Goal: Task Accomplishment & Management: Use online tool/utility

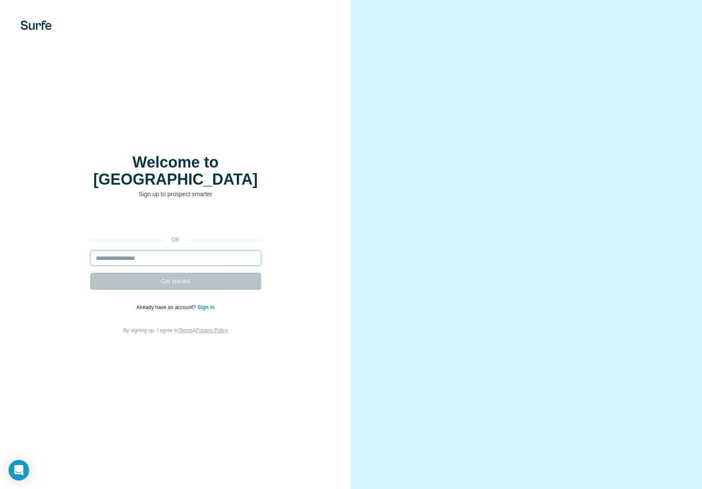
drag, startPoint x: 0, startPoint y: 0, endPoint x: 160, endPoint y: 256, distance: 301.8
click at [160, 256] on input "email" at bounding box center [175, 258] width 171 height 15
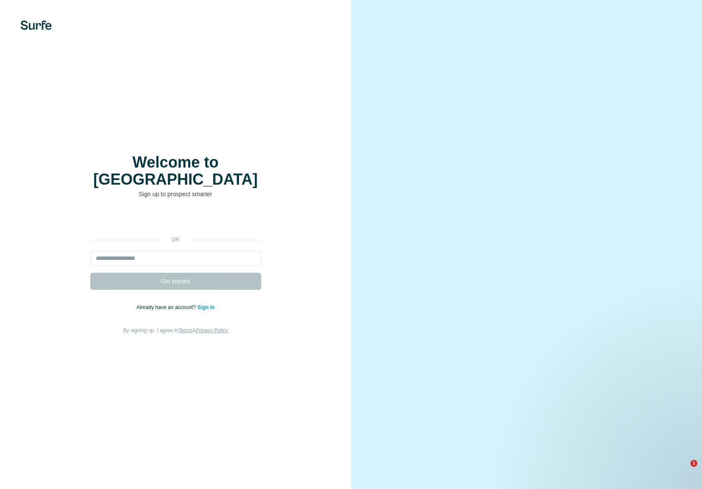
click at [106, 381] on div "Welcome to Surfe Sign up to prospect smarter or Get started Already have an acc…" at bounding box center [175, 244] width 351 height 489
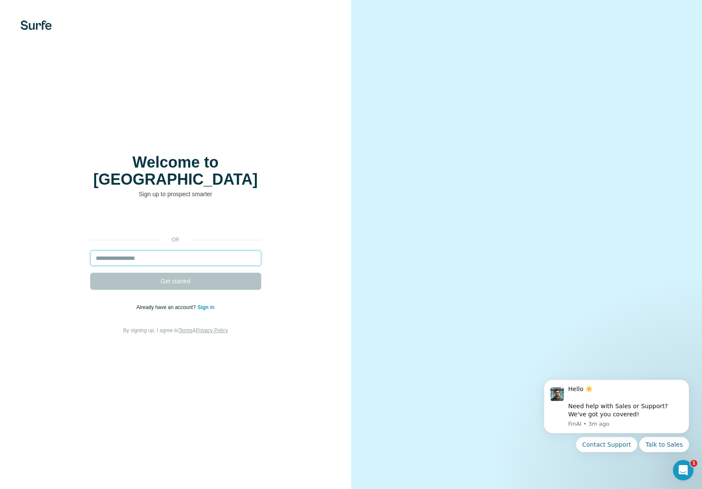
click at [177, 251] on input "email" at bounding box center [175, 258] width 171 height 15
type input "**********"
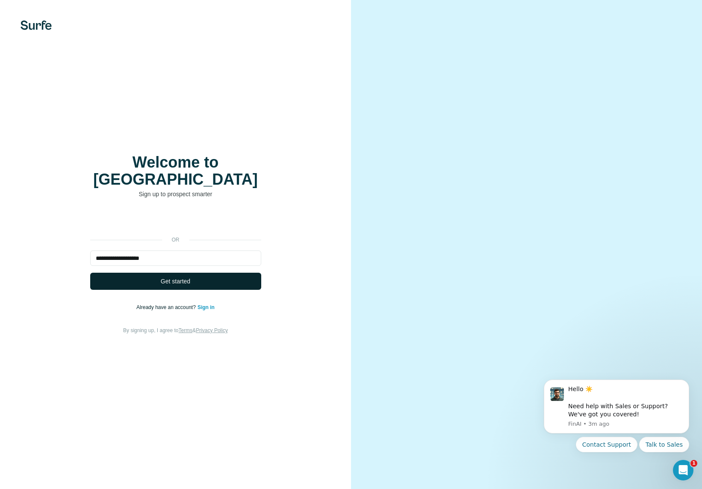
click at [170, 277] on span "Get started" at bounding box center [176, 281] width 30 height 9
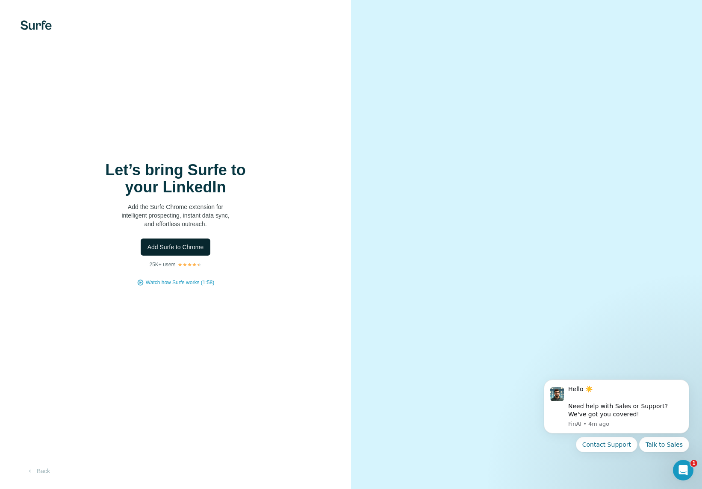
click at [203, 245] on span "Add Surfe to Chrome" at bounding box center [176, 247] width 56 height 9
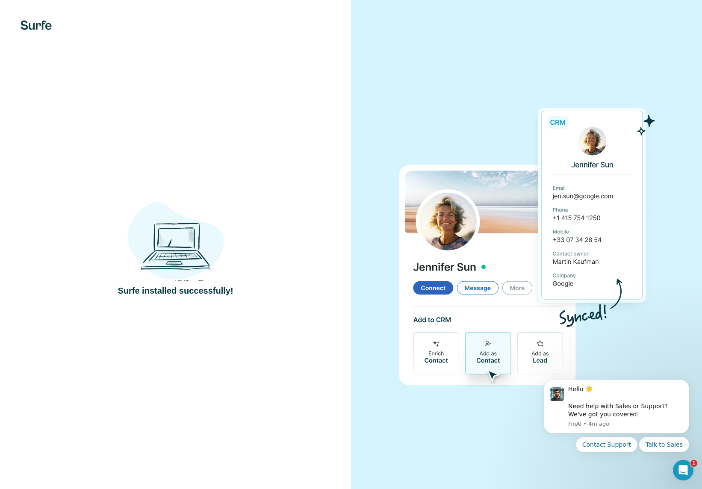
click at [405, 80] on div at bounding box center [526, 244] width 351 height 489
click at [444, 71] on div at bounding box center [526, 244] width 351 height 489
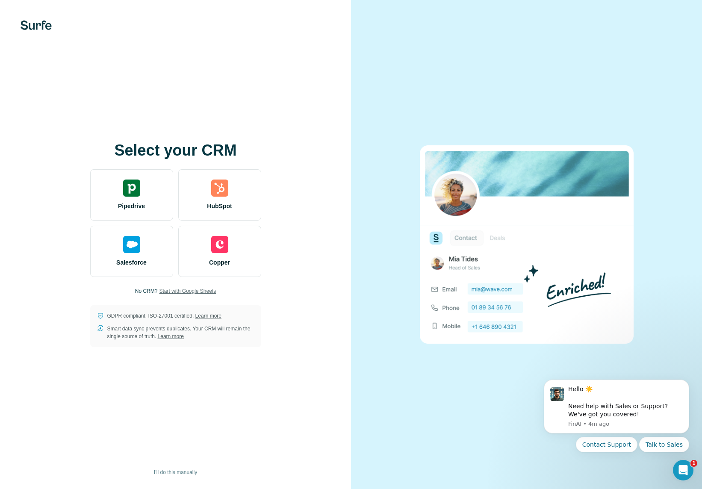
click at [207, 292] on span "Start with Google Sheets" at bounding box center [187, 291] width 57 height 8
click at [201, 291] on span "Start with Google Sheets" at bounding box center [187, 291] width 57 height 8
click at [204, 291] on span "Start with Google Sheets" at bounding box center [187, 291] width 57 height 8
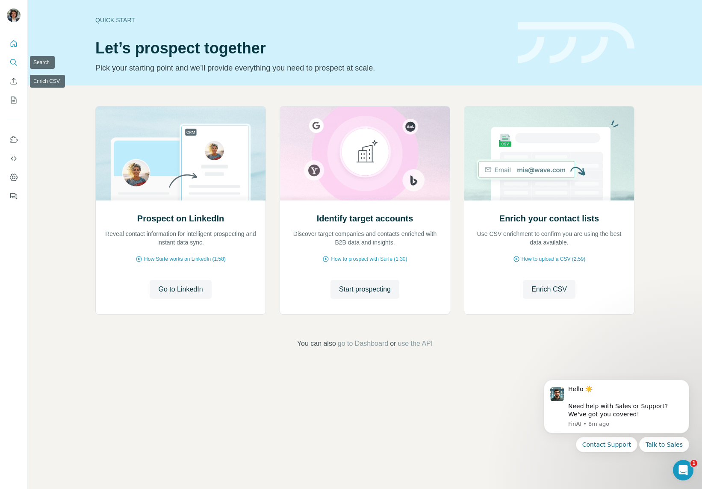
click at [12, 58] on button "Search" at bounding box center [14, 62] width 14 height 15
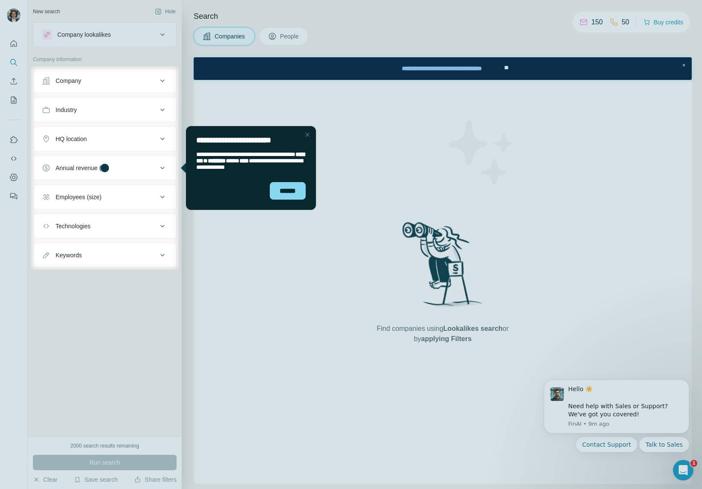
click at [307, 136] on div "Close Step" at bounding box center [307, 135] width 10 height 10
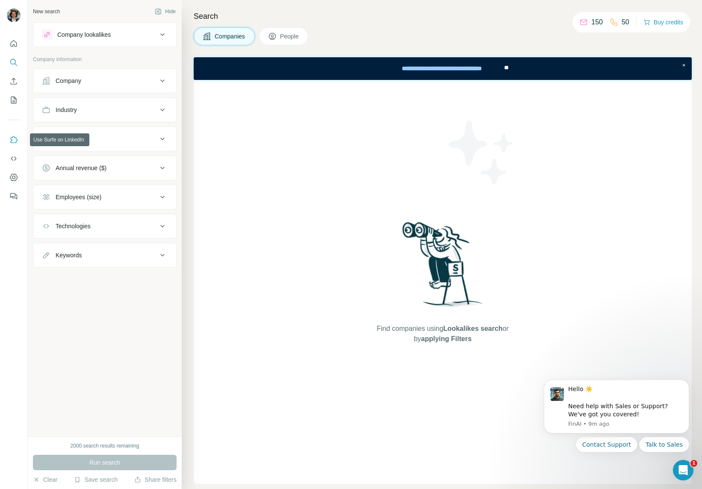
click at [13, 139] on icon "Use Surfe on LinkedIn" at bounding box center [13, 140] width 9 height 9
click at [295, 38] on span "People" at bounding box center [290, 36] width 20 height 9
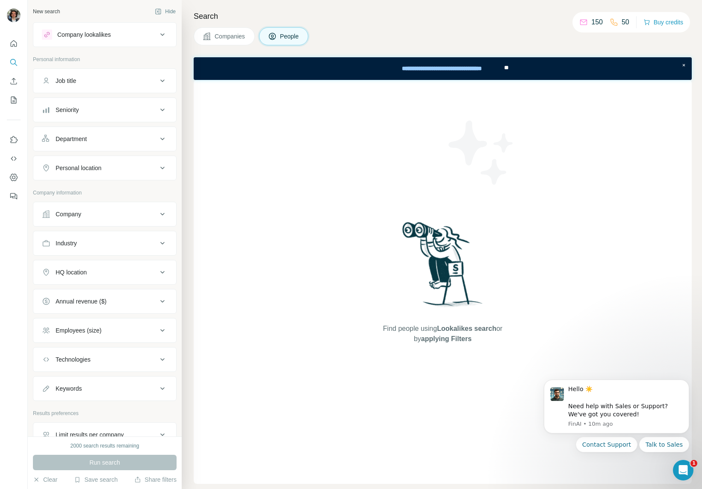
click at [591, 21] on p "150" at bounding box center [597, 22] width 12 height 10
click at [138, 37] on div "Company lookalikes" at bounding box center [99, 35] width 115 height 10
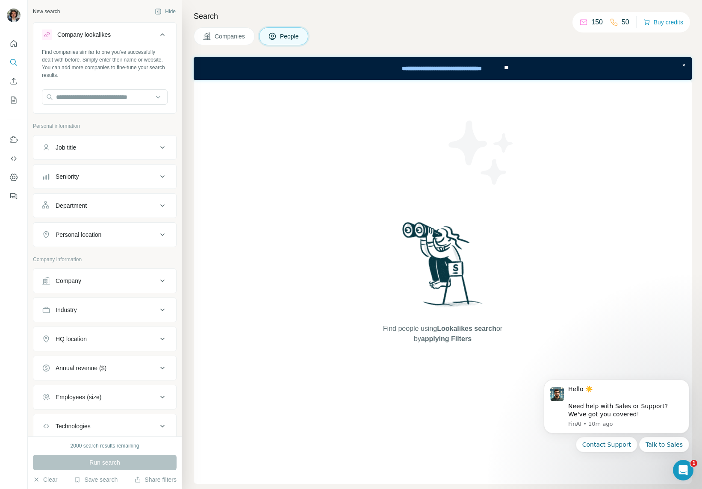
click at [157, 37] on icon at bounding box center [162, 35] width 10 height 10
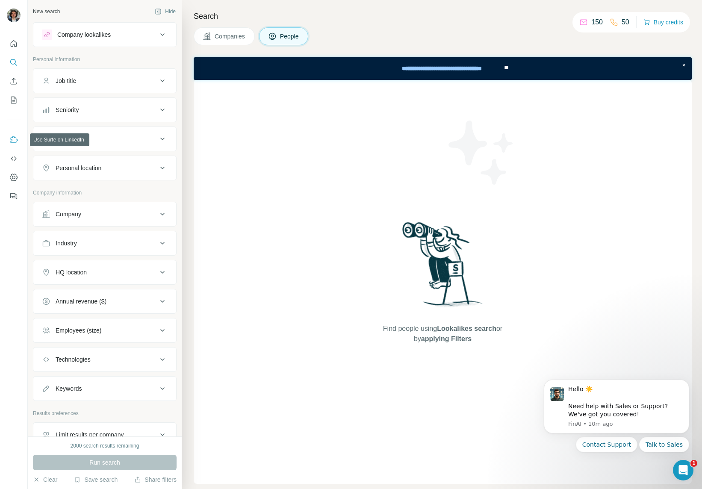
click at [11, 143] on icon "Use Surfe on LinkedIn" at bounding box center [14, 139] width 7 height 7
click at [101, 213] on div "Company" at bounding box center [99, 214] width 115 height 9
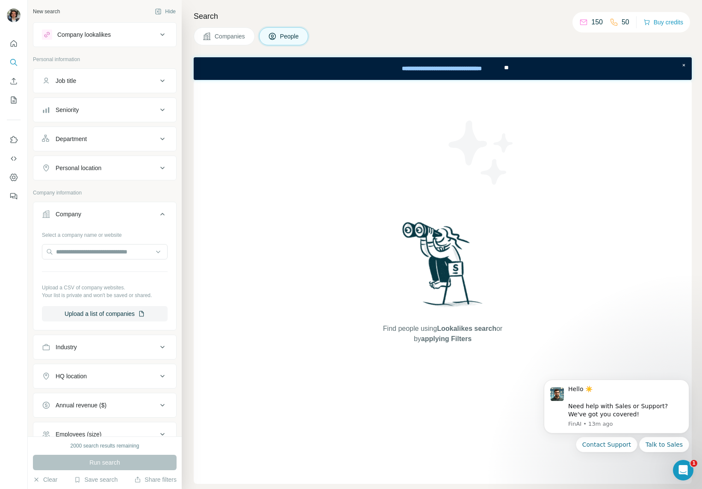
click at [101, 213] on div "Company" at bounding box center [99, 214] width 115 height 9
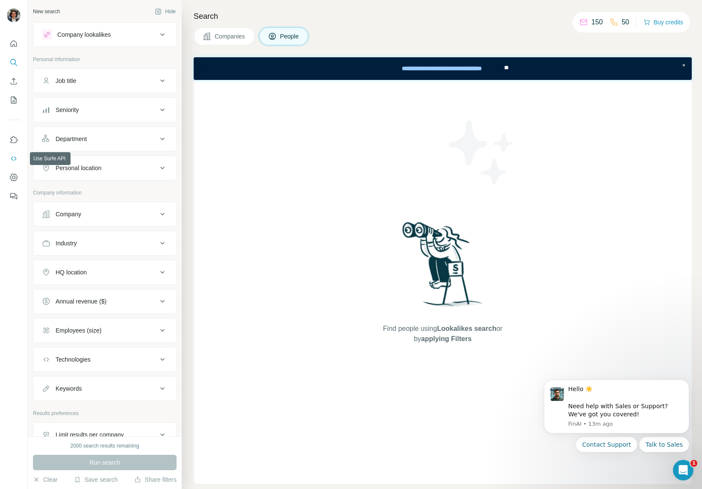
click at [12, 158] on icon "Use Surfe API" at bounding box center [14, 159] width 6 height 4
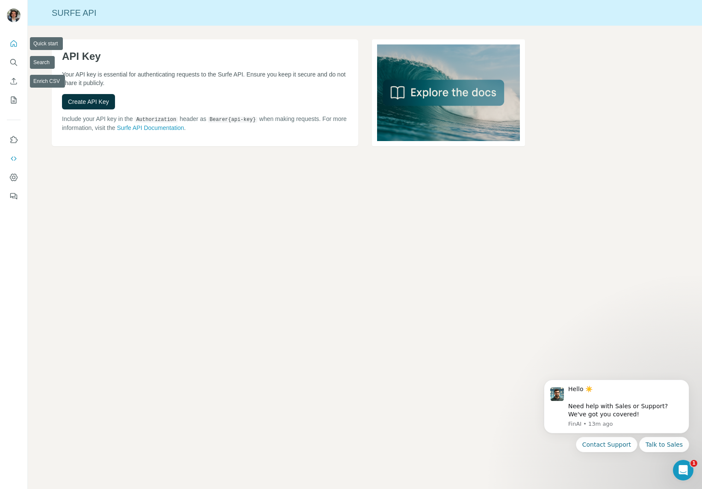
click at [15, 41] on icon "Quick start" at bounding box center [14, 43] width 6 height 6
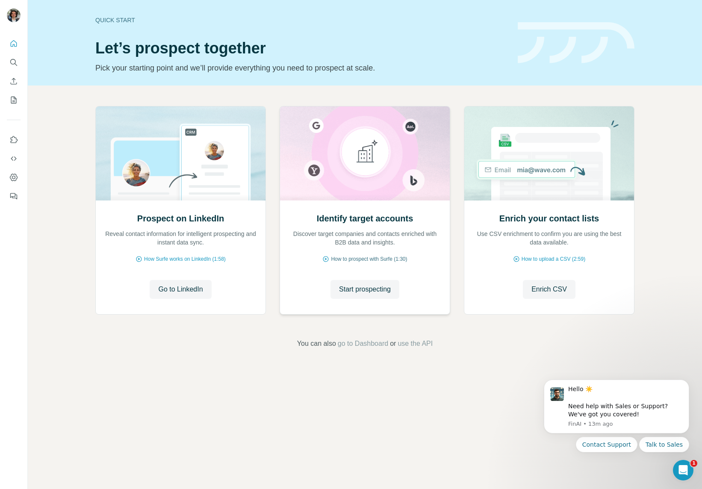
click at [372, 259] on span "How to prospect with Surfe (1:30)" at bounding box center [369, 259] width 76 height 8
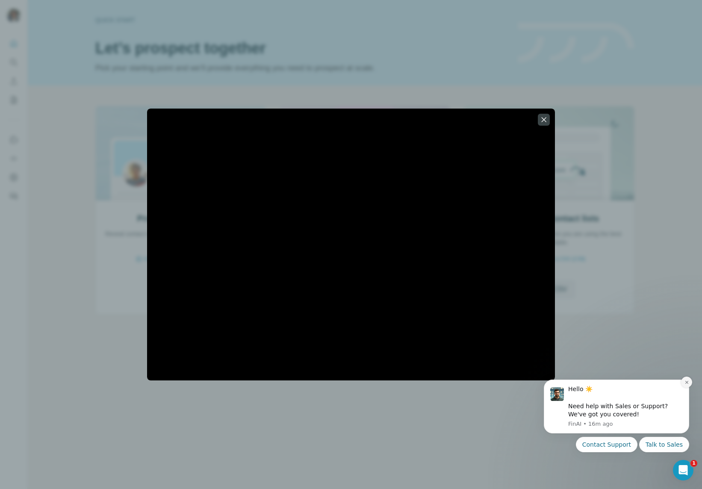
click at [687, 380] on icon "Dismiss notification" at bounding box center [687, 382] width 5 height 5
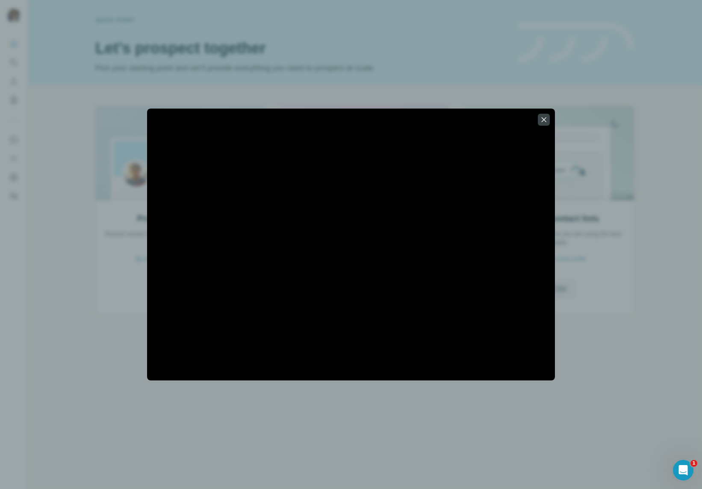
click at [427, 66] on div at bounding box center [351, 244] width 702 height 489
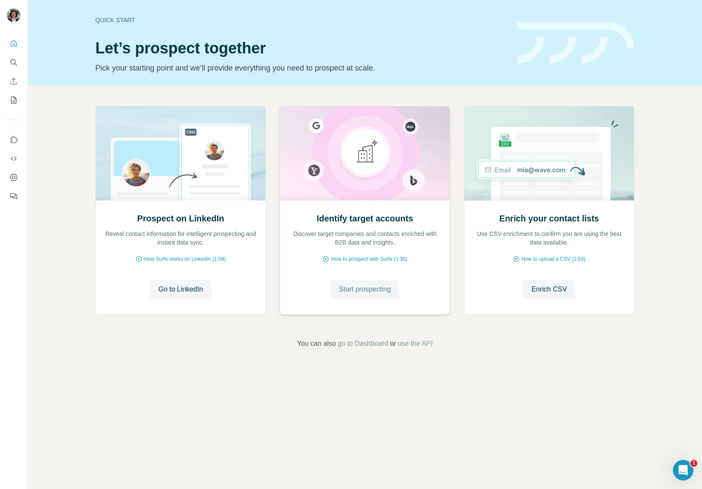
click at [366, 291] on span "Start prospecting" at bounding box center [365, 289] width 52 height 10
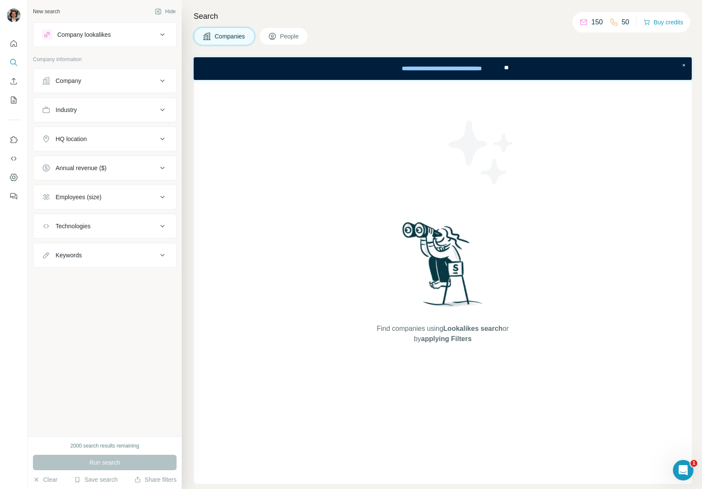
click at [288, 38] on span "People" at bounding box center [290, 36] width 20 height 9
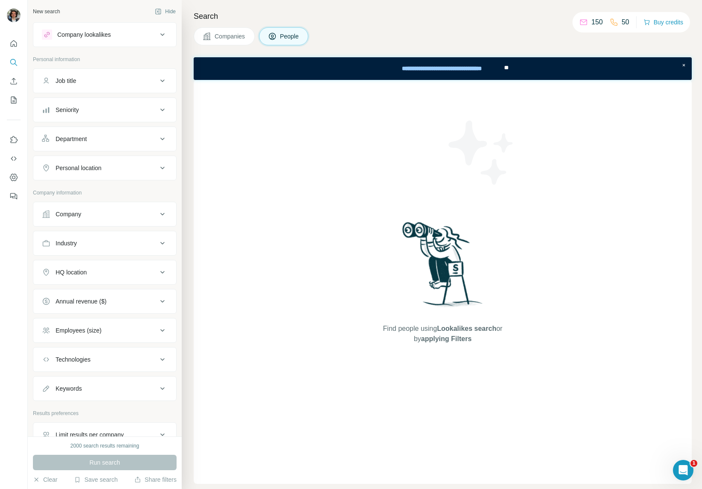
click at [115, 80] on div "Job title" at bounding box center [99, 81] width 115 height 9
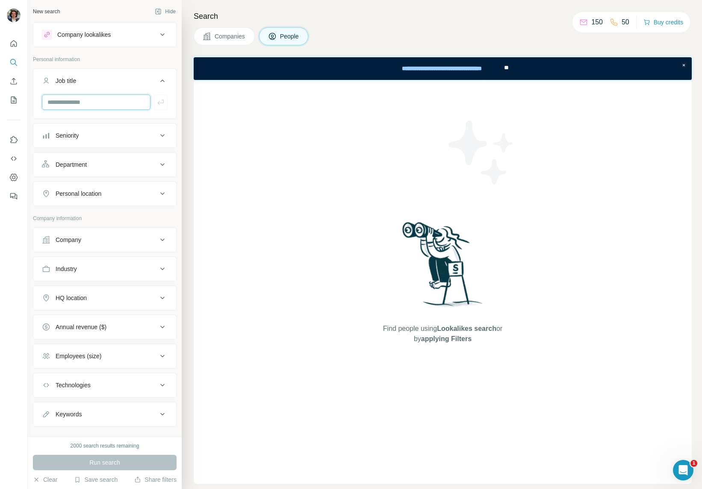
click at [83, 100] on input "text" at bounding box center [96, 102] width 109 height 15
click at [133, 98] on input "text" at bounding box center [96, 102] width 109 height 15
type input "**********"
click at [157, 105] on icon "button" at bounding box center [161, 102] width 9 height 9
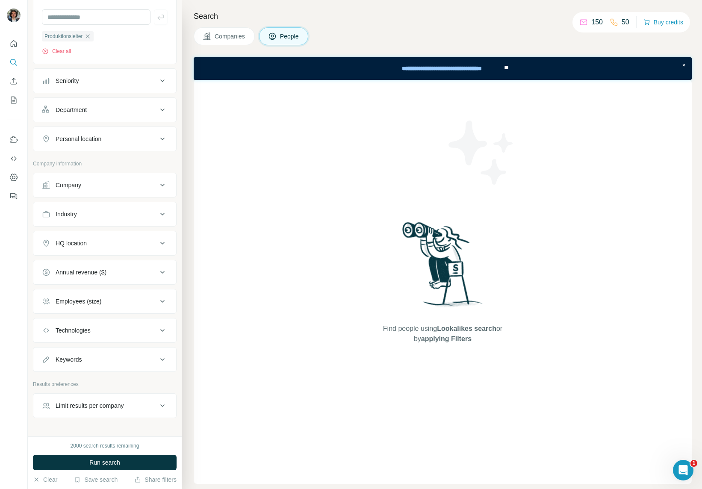
scroll to position [86, 0]
click at [101, 142] on div "Personal location" at bounding box center [79, 138] width 46 height 9
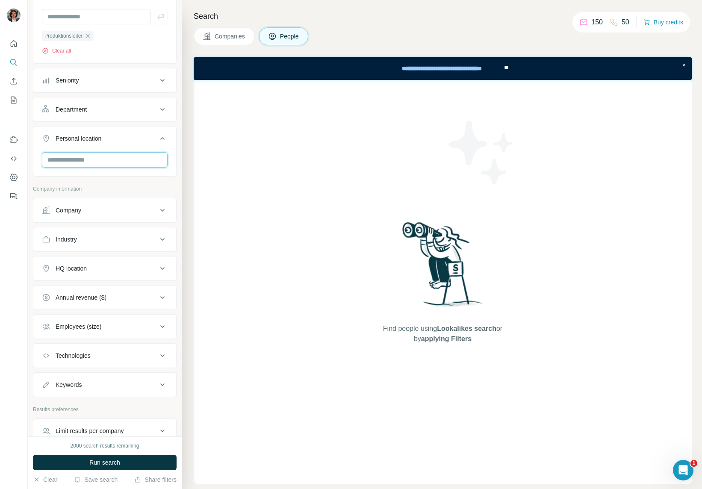
click at [91, 162] on input "text" at bounding box center [105, 159] width 126 height 15
type input "***"
click at [97, 181] on div "🇨🇭 [GEOGRAPHIC_DATA]" at bounding box center [101, 183] width 105 height 10
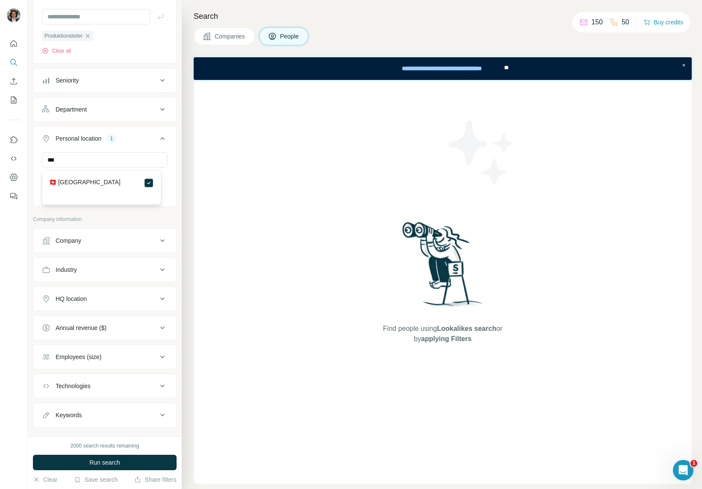
click at [157, 143] on icon at bounding box center [162, 138] width 10 height 10
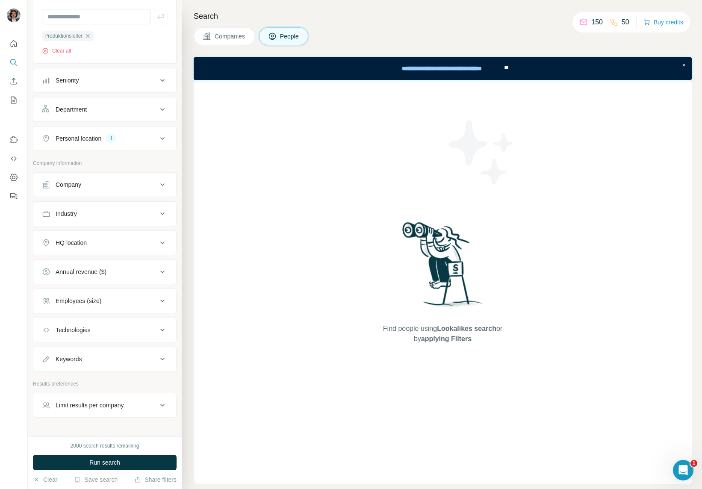
click at [149, 210] on div "Industry" at bounding box center [99, 214] width 115 height 9
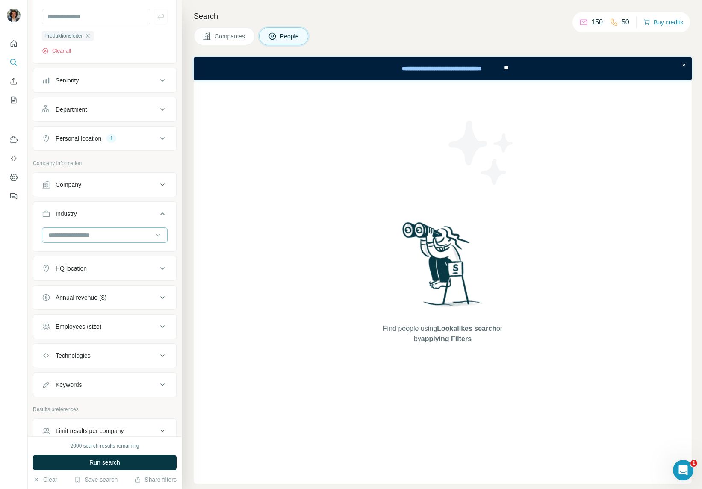
click at [136, 230] on div at bounding box center [100, 235] width 106 height 15
type input "*"
type input "*****"
click at [110, 268] on p "Machinery Manufacturing" at bounding box center [82, 270] width 67 height 9
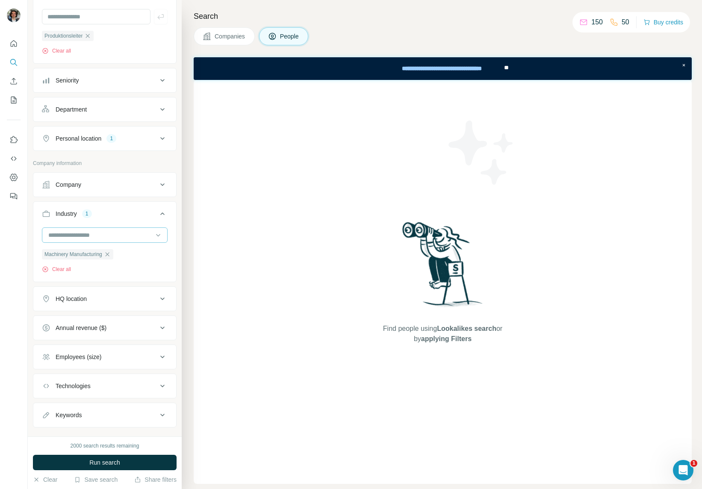
click at [90, 241] on div at bounding box center [100, 235] width 106 height 15
type input "******"
click at [88, 268] on p "Mechanical Engineering" at bounding box center [81, 270] width 64 height 9
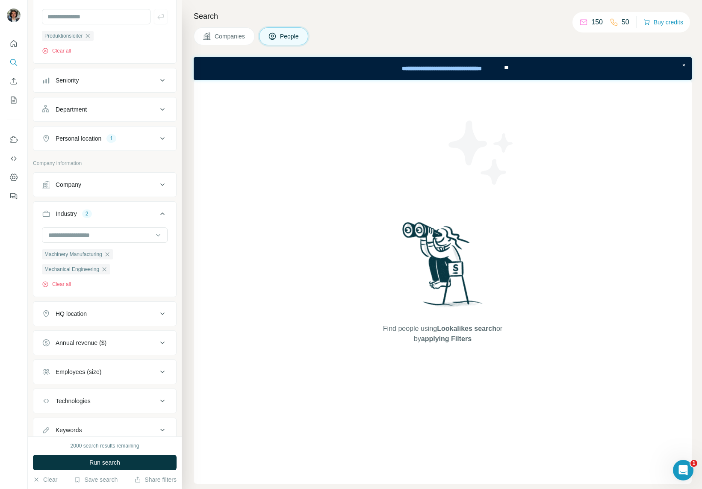
click at [92, 322] on button "HQ location" at bounding box center [104, 314] width 143 height 21
click at [97, 337] on input "text" at bounding box center [105, 335] width 126 height 15
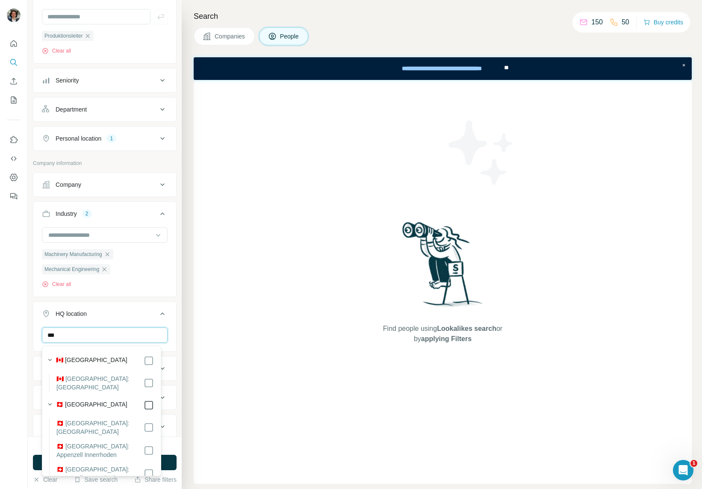
type input "***"
click at [157, 313] on icon at bounding box center [162, 314] width 10 height 10
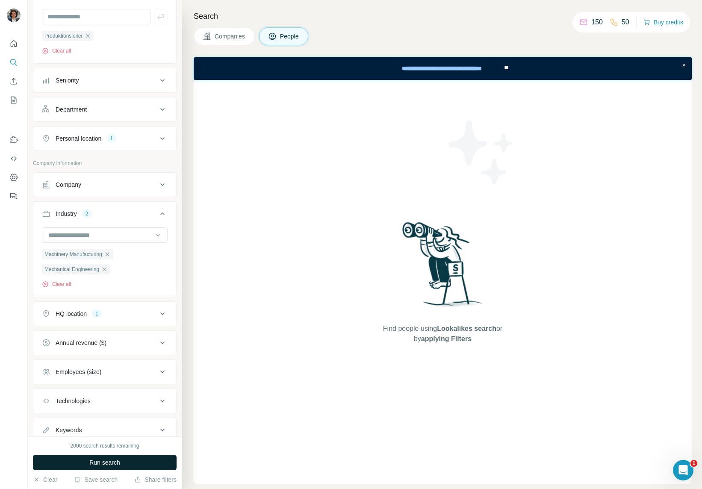
click at [104, 459] on span "Run search" at bounding box center [104, 462] width 31 height 9
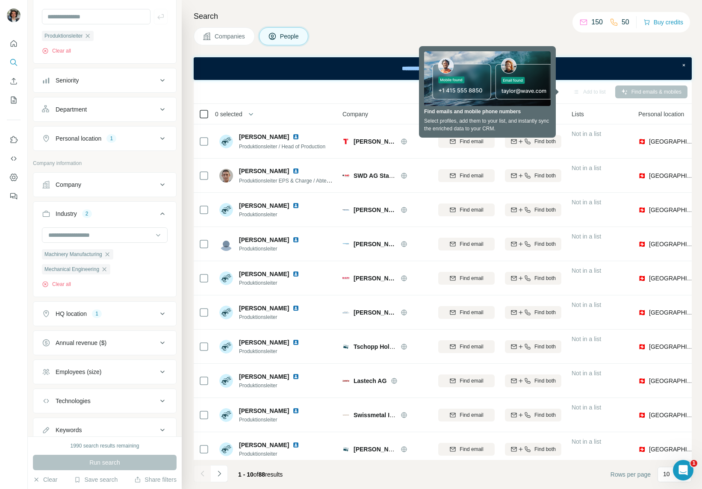
click at [203, 118] on icon at bounding box center [204, 114] width 10 height 10
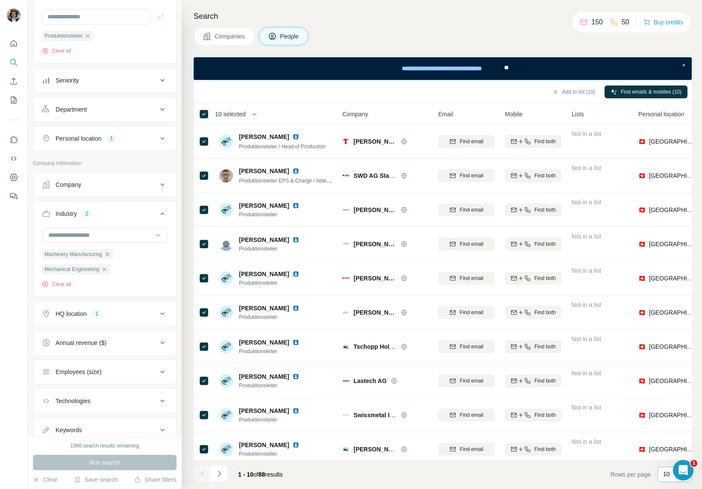
click at [668, 474] on p "10" at bounding box center [666, 474] width 7 height 9
click at [669, 408] on p "60" at bounding box center [668, 409] width 7 height 9
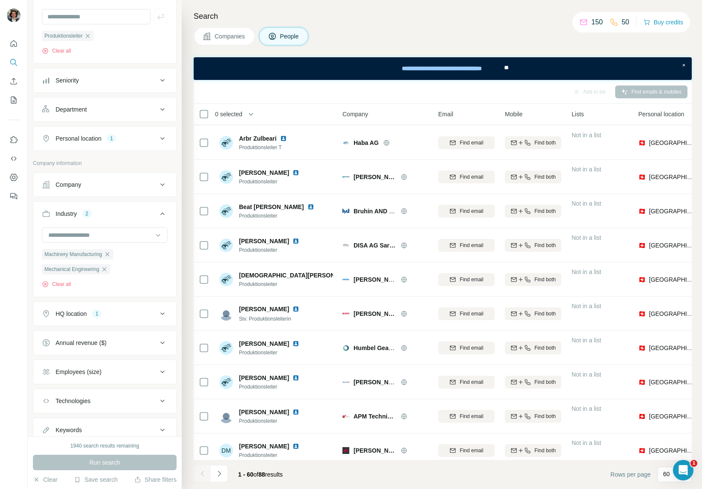
scroll to position [385, 0]
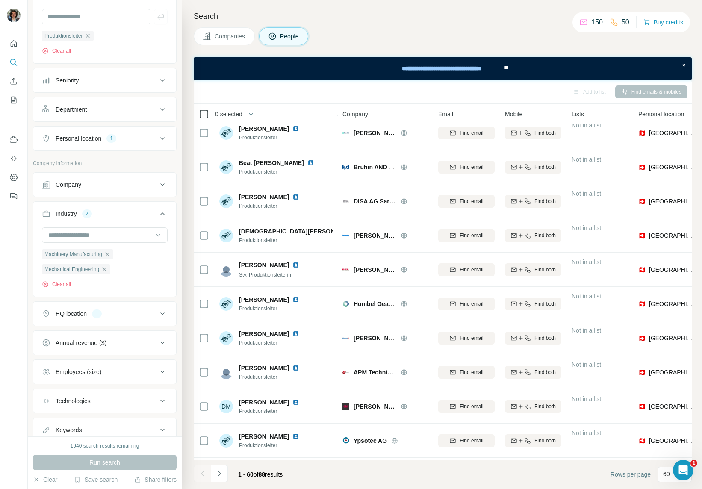
click at [204, 118] on icon at bounding box center [204, 114] width 10 height 10
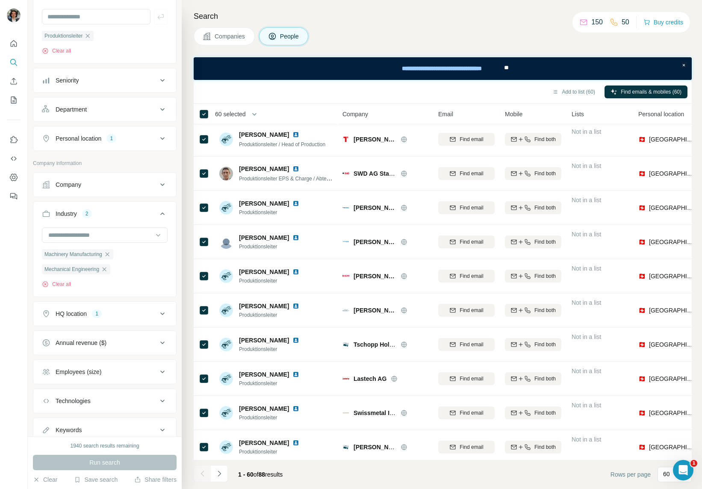
scroll to position [0, 0]
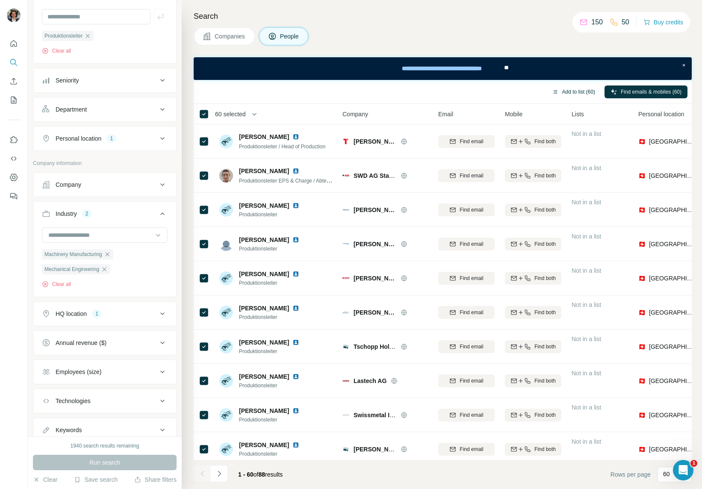
click at [574, 93] on button "Add to list (60)" at bounding box center [573, 92] width 55 height 13
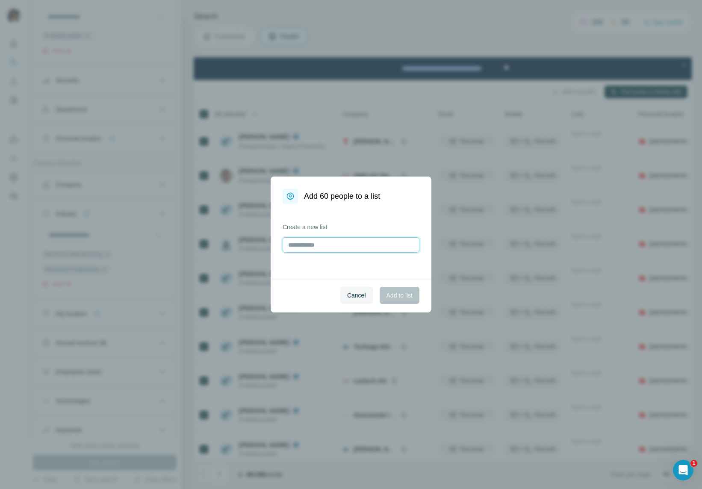
click at [310, 242] on input "text" at bounding box center [351, 244] width 137 height 15
type input "**********"
click at [386, 301] on button "Add to list" at bounding box center [400, 295] width 40 height 17
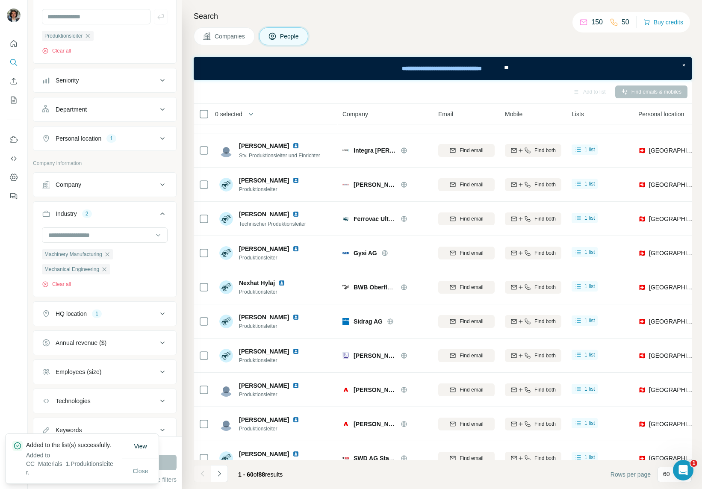
scroll to position [1721, 0]
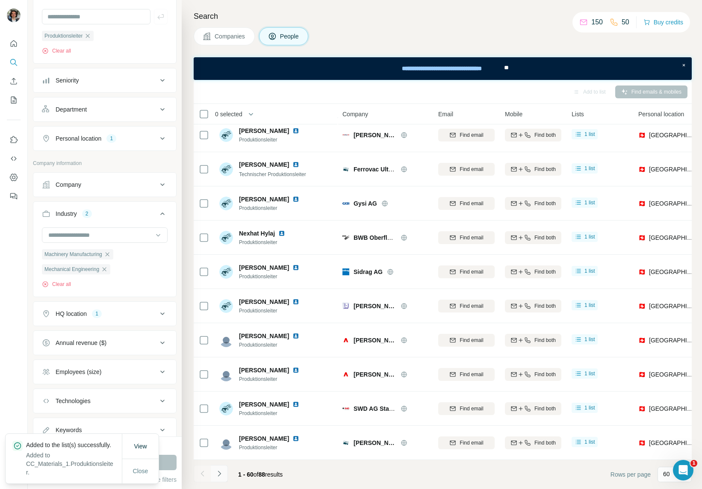
click at [220, 470] on icon "Navigate to next page" at bounding box center [219, 474] width 9 height 9
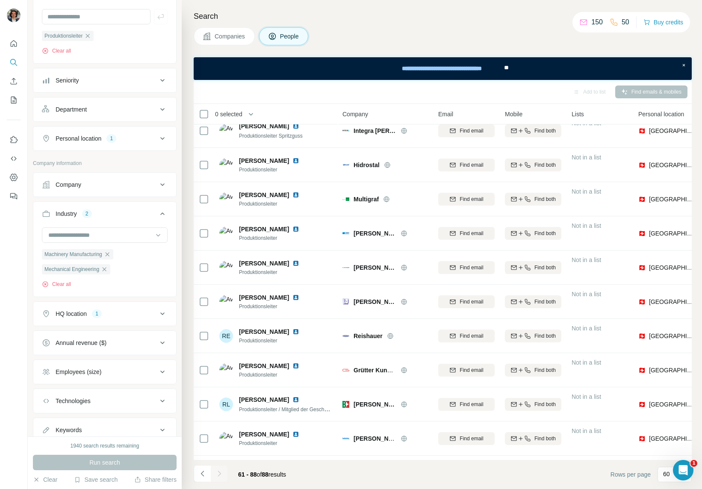
scroll to position [627, 0]
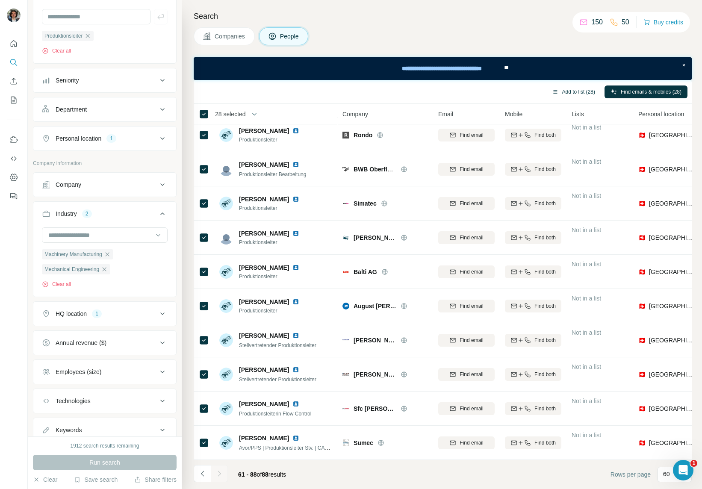
click at [563, 91] on button "Add to list (28)" at bounding box center [573, 92] width 55 height 13
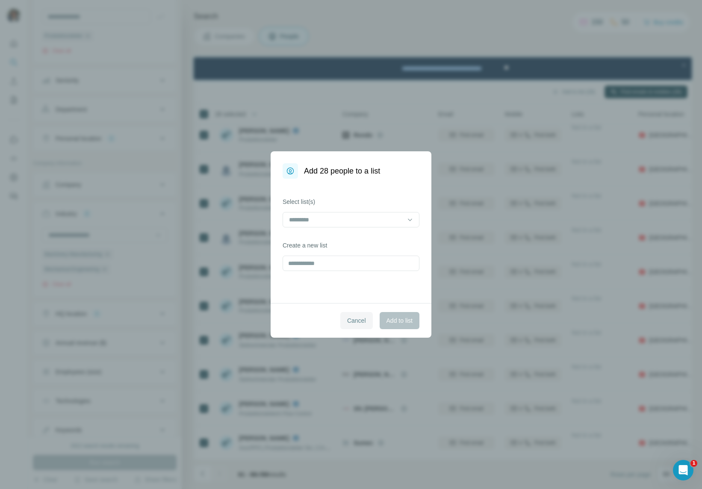
click at [351, 322] on span "Cancel" at bounding box center [356, 320] width 19 height 9
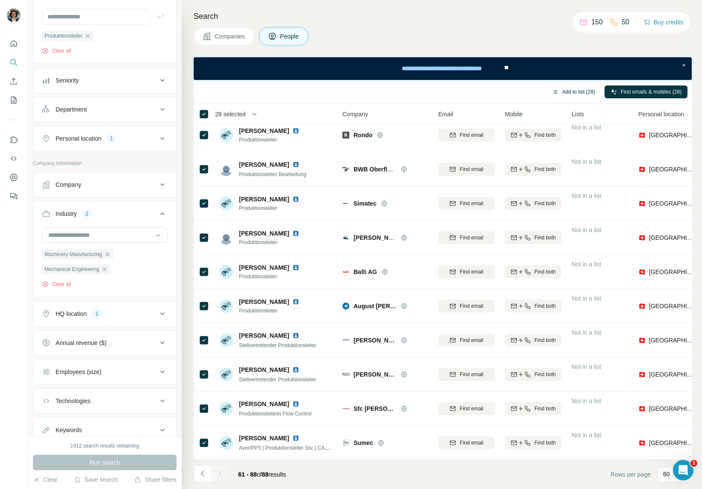
click at [562, 95] on button "Add to list (28)" at bounding box center [573, 92] width 55 height 13
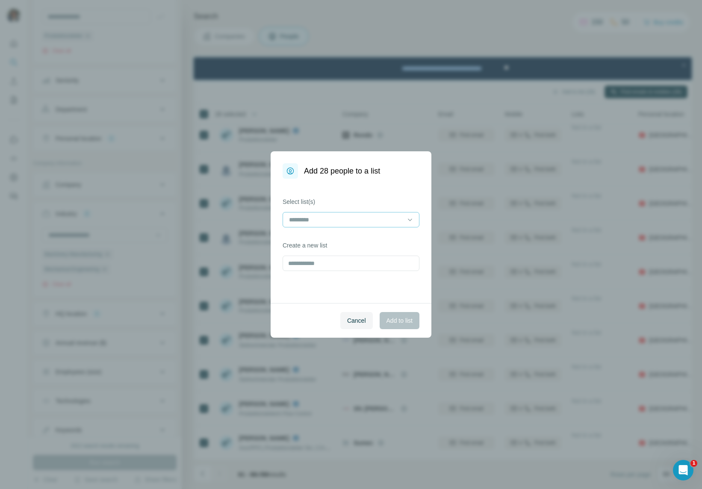
click at [364, 220] on input at bounding box center [345, 219] width 115 height 9
click at [353, 238] on p "CC_Materials_1.Produktionsleiter" at bounding box center [334, 239] width 89 height 9
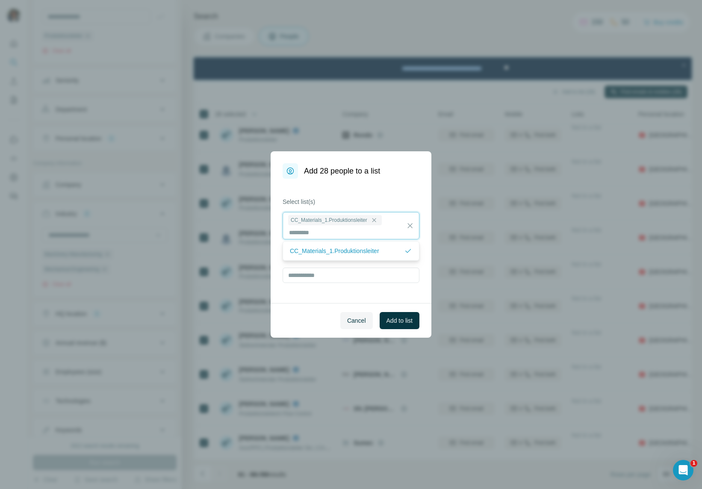
scroll to position [1, 0]
click at [396, 323] on span "Add to list" at bounding box center [400, 320] width 26 height 9
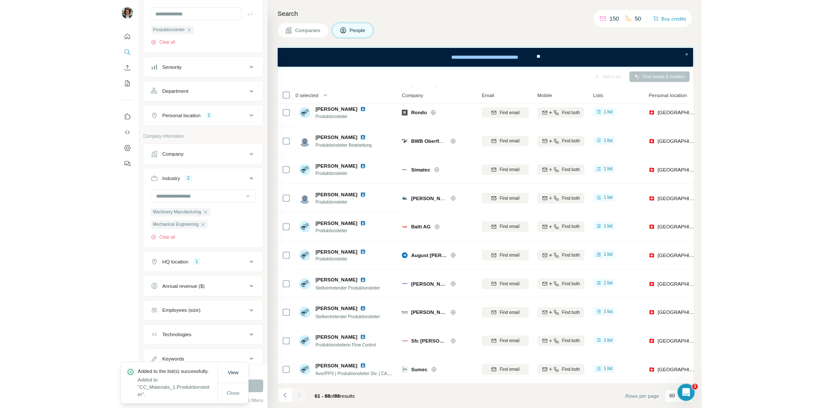
scroll to position [0, 0]
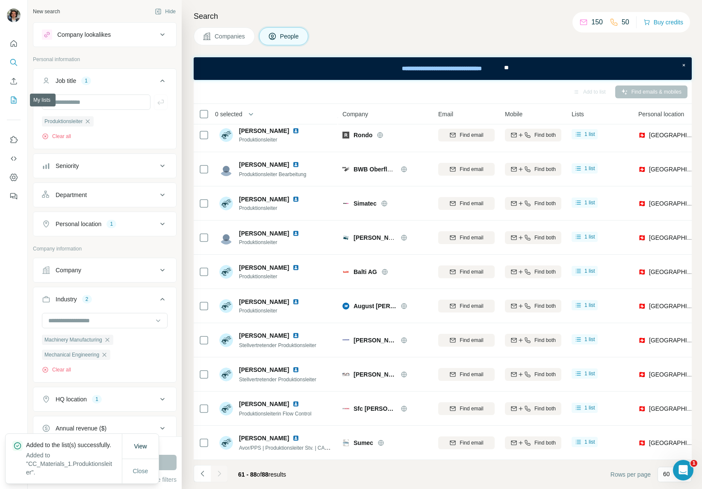
click at [20, 101] on button "My lists" at bounding box center [14, 99] width 14 height 15
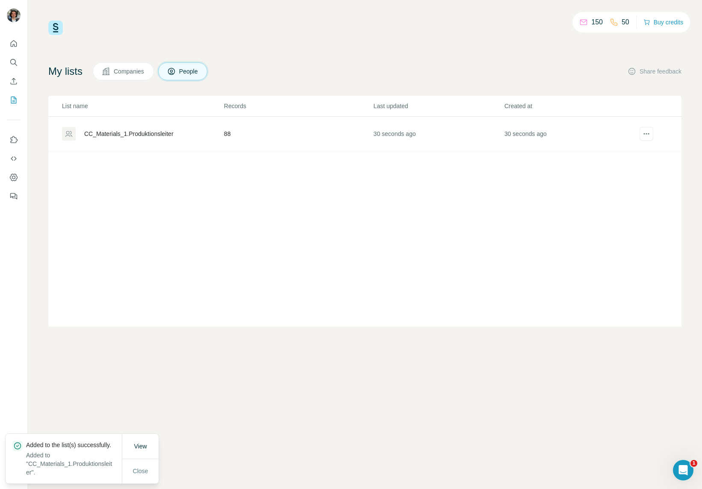
click at [144, 138] on div "CC_Materials_1.Produktionsleiter" at bounding box center [128, 134] width 89 height 9
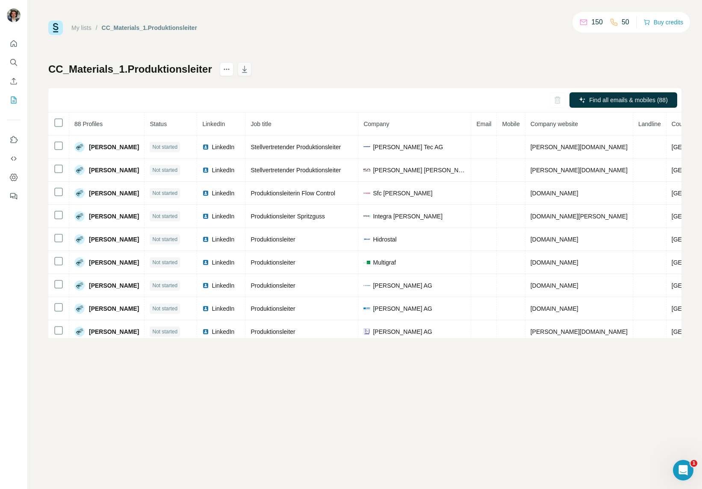
click at [245, 72] on icon "button" at bounding box center [244, 69] width 5 height 7
click at [484, 35] on div "My lists / CC_Materials_1.Produktionsleiter 150 50 Buy credits CC_Materials_1.P…" at bounding box center [364, 180] width 633 height 318
click at [229, 71] on icon "actions" at bounding box center [226, 69] width 9 height 9
